Goal: Task Accomplishment & Management: Use online tool/utility

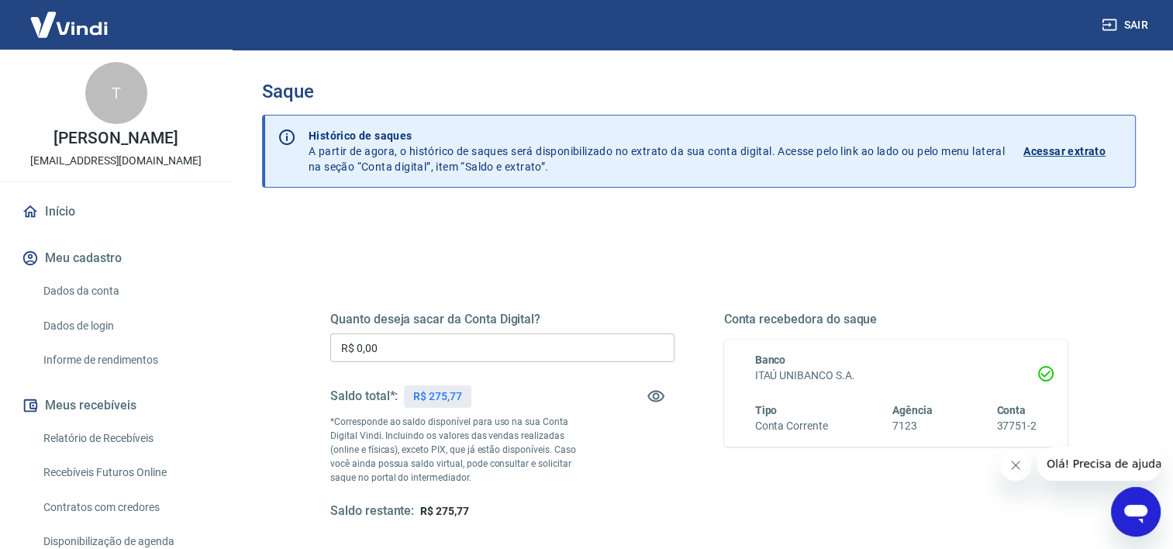
click at [477, 344] on input "R$ 0,00" at bounding box center [502, 347] width 344 height 29
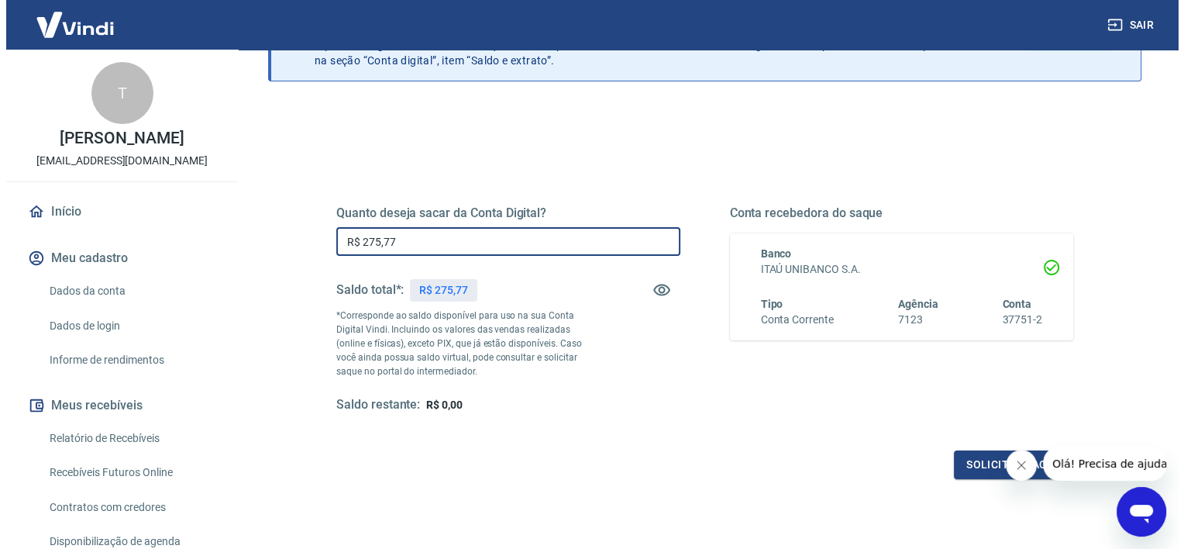
scroll to position [217, 0]
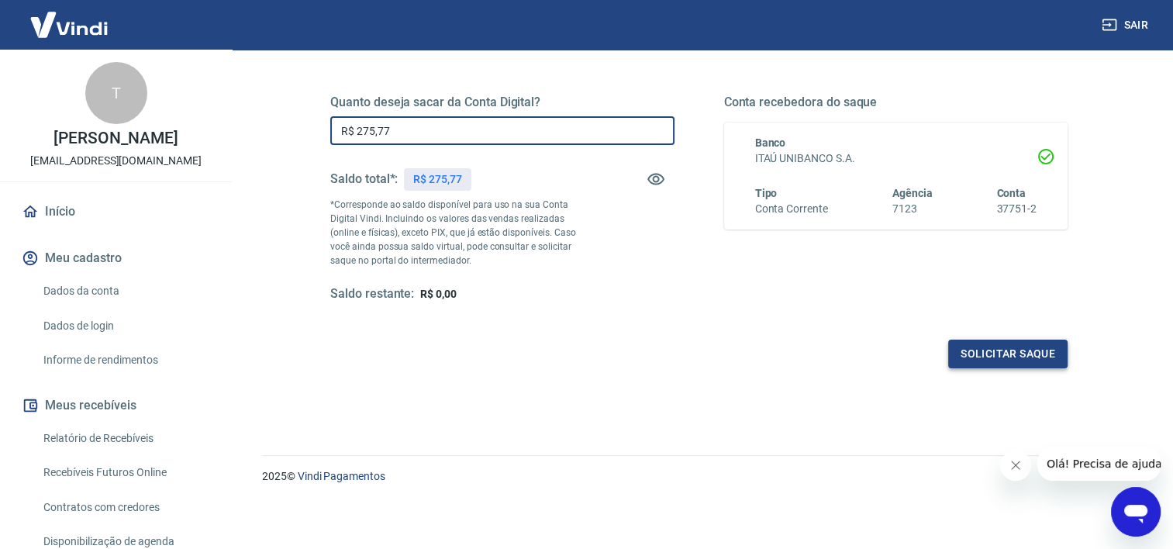
type input "R$ 275,77"
click at [976, 350] on button "Solicitar saque" at bounding box center [1007, 353] width 119 height 29
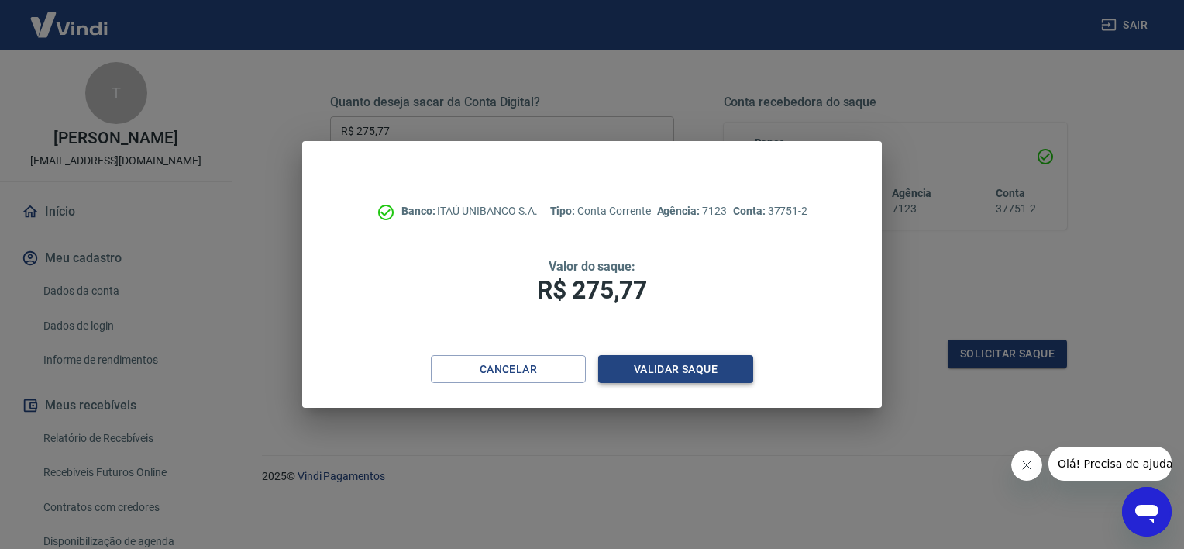
click at [702, 374] on button "Validar saque" at bounding box center [675, 369] width 155 height 29
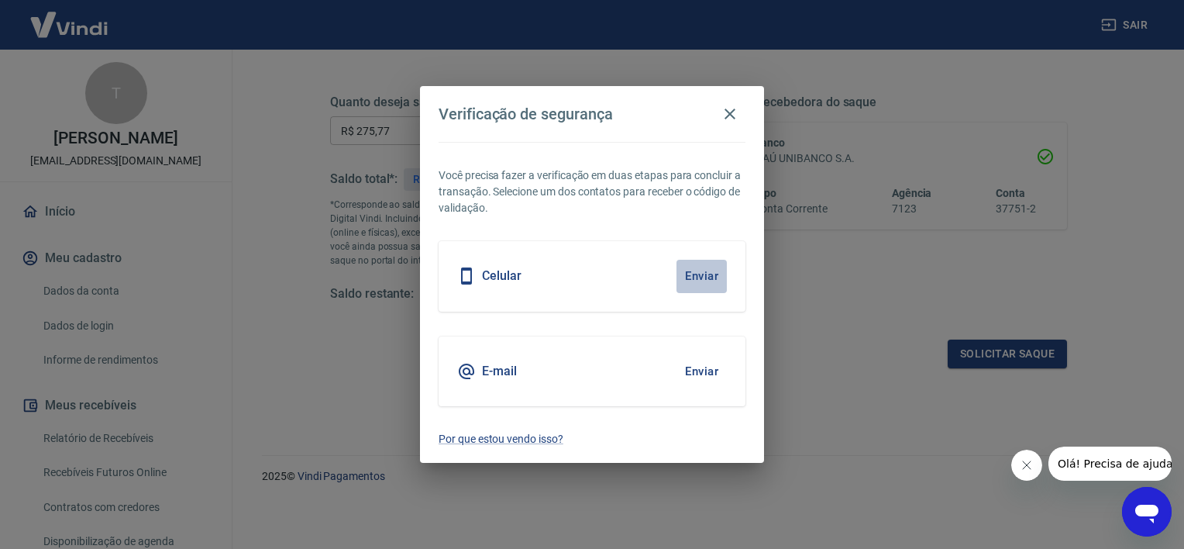
click at [696, 276] on button "Enviar" at bounding box center [702, 276] width 50 height 33
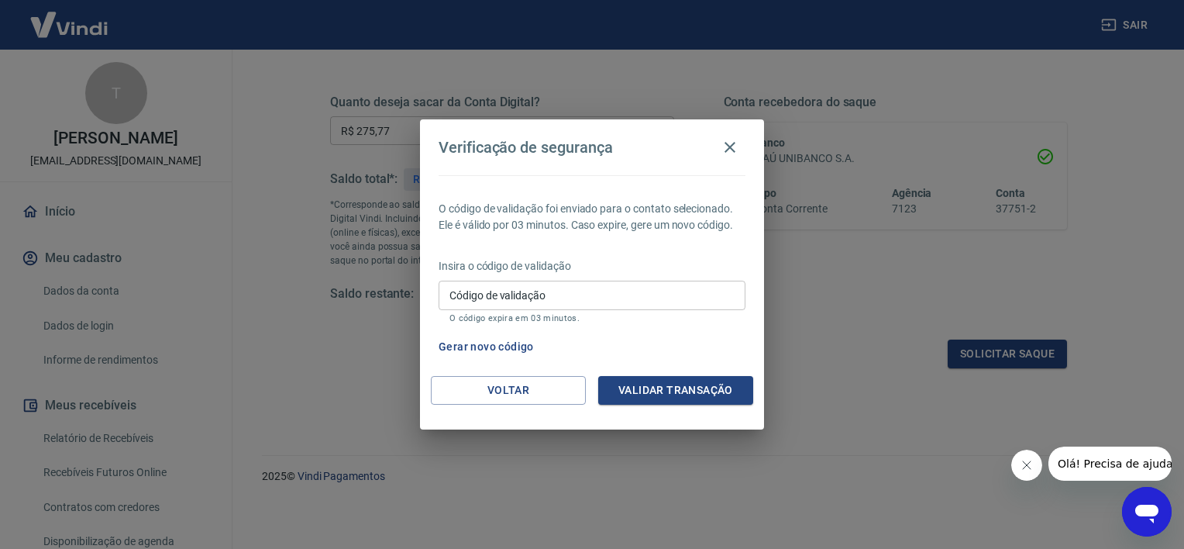
click at [1021, 463] on icon "Fechar mensagem da empresa" at bounding box center [1026, 465] width 12 height 12
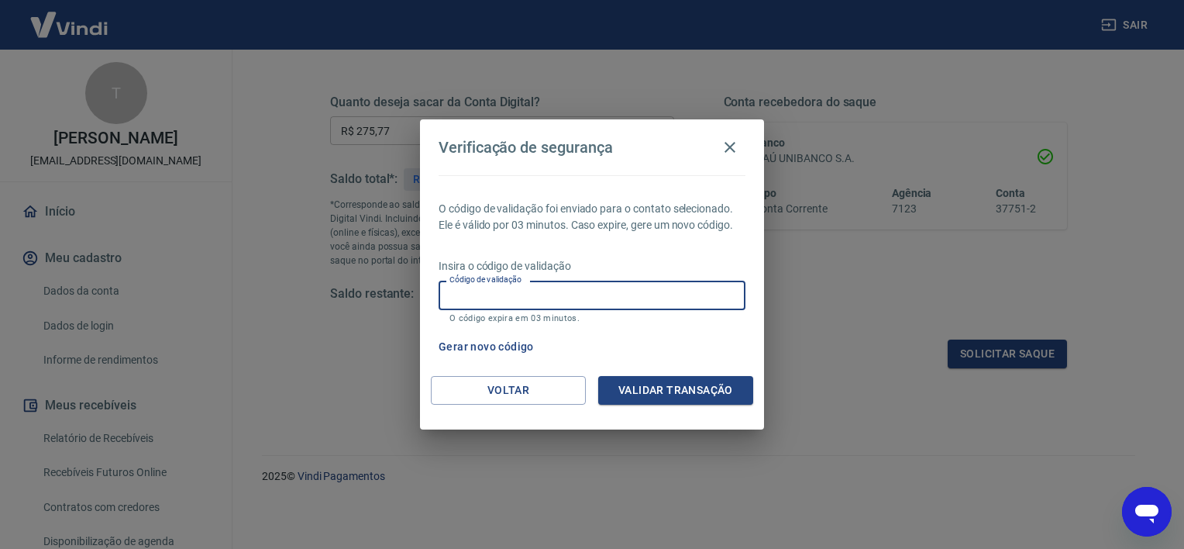
click at [661, 298] on input "Código de validação" at bounding box center [592, 295] width 307 height 29
type input "853660"
click at [703, 396] on button "Validar transação" at bounding box center [675, 390] width 155 height 29
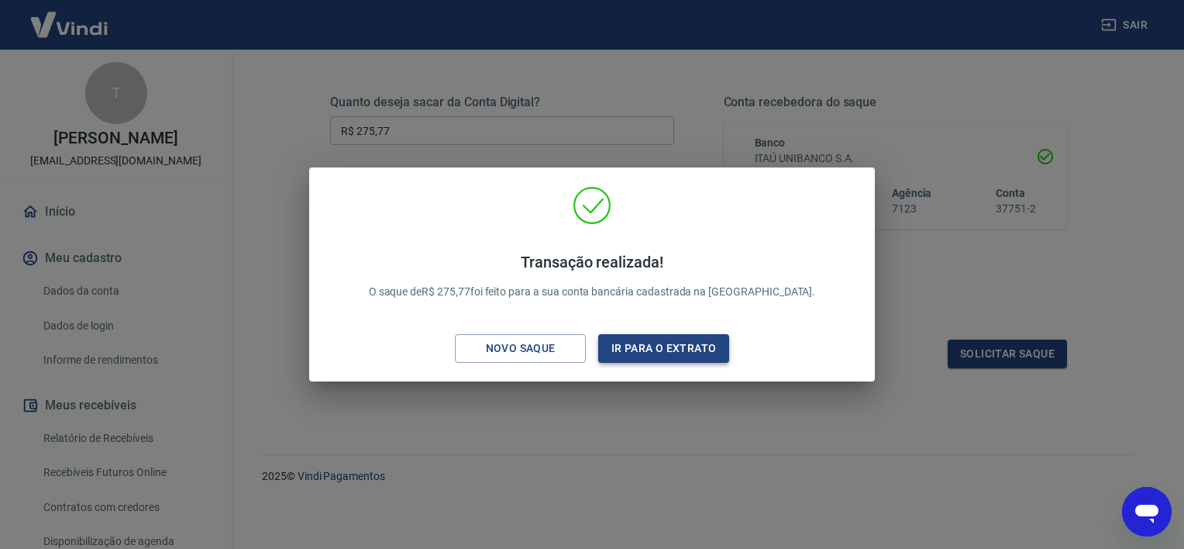
click at [670, 338] on button "Ir para o extrato" at bounding box center [663, 348] width 131 height 29
